Goal: Check status: Check status

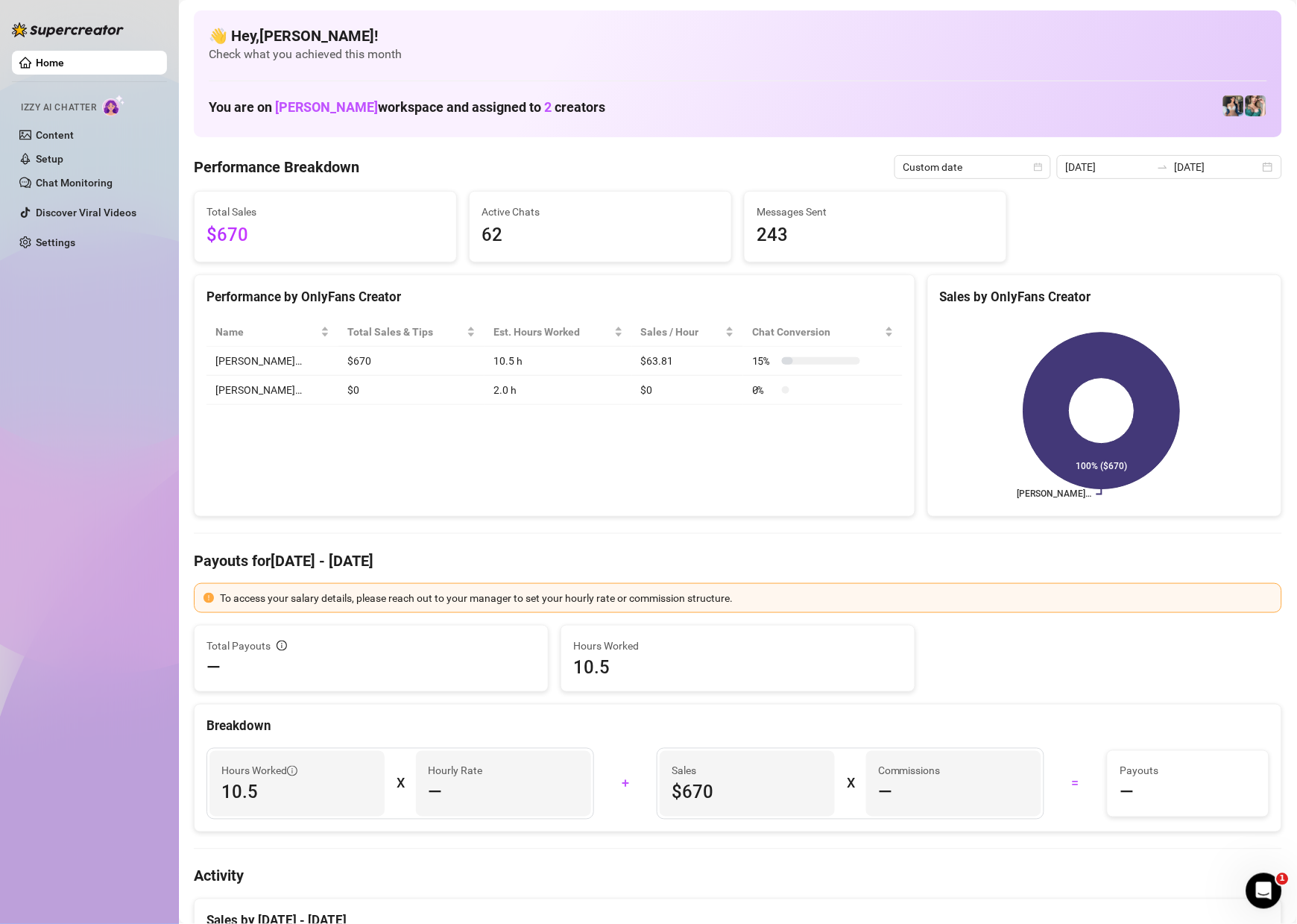
scroll to position [177, 0]
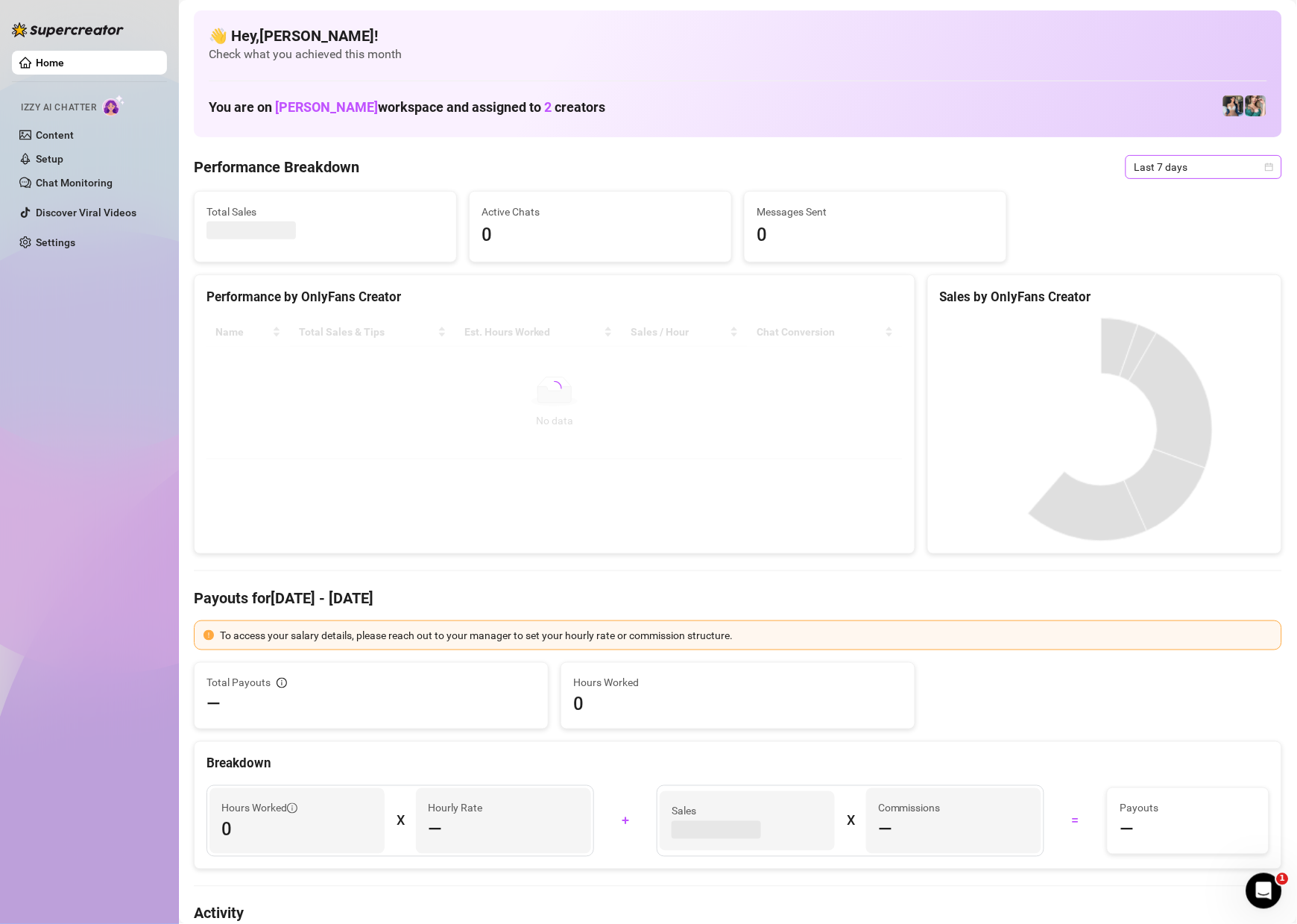
click at [1243, 164] on span "Last 7 days" at bounding box center [1204, 166] width 138 height 22
click at [1141, 294] on div "Custom date" at bounding box center [1188, 292] width 133 height 16
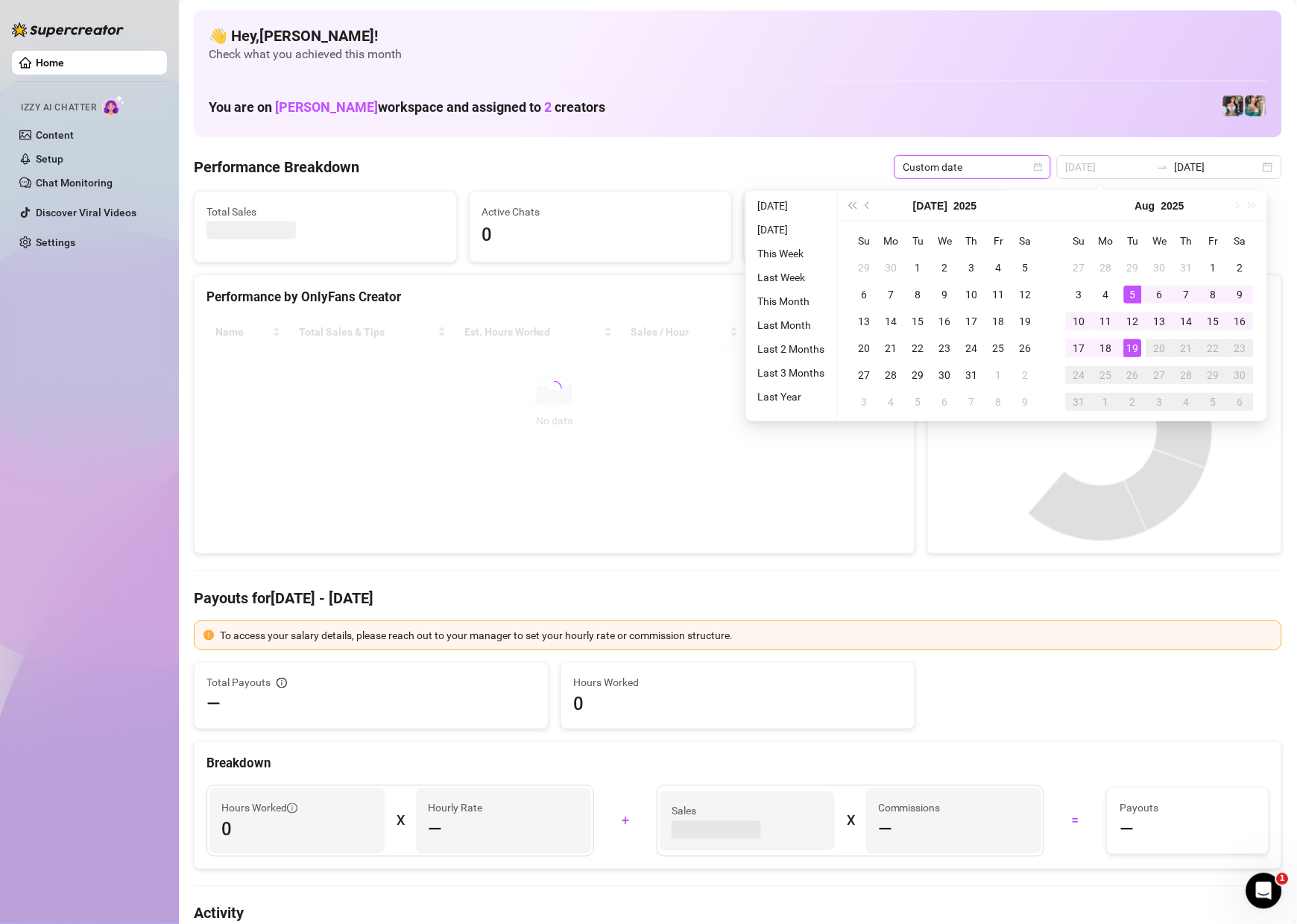
type input "[DATE]"
click at [1133, 348] on div "19" at bounding box center [1133, 349] width 18 height 18
type input "[DATE]"
click at [1133, 348] on canvas at bounding box center [1101, 429] width 322 height 223
